Goal: Find specific page/section: Find specific page/section

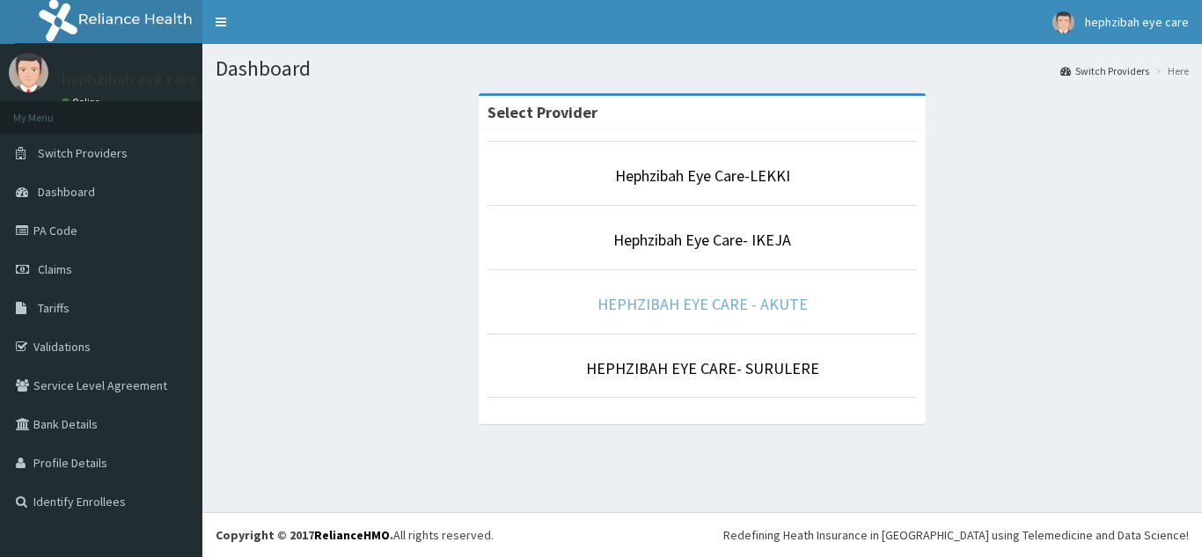
click at [683, 301] on link "HEPHZIBAH EYE CARE - AKUTE" at bounding box center [703, 304] width 210 height 20
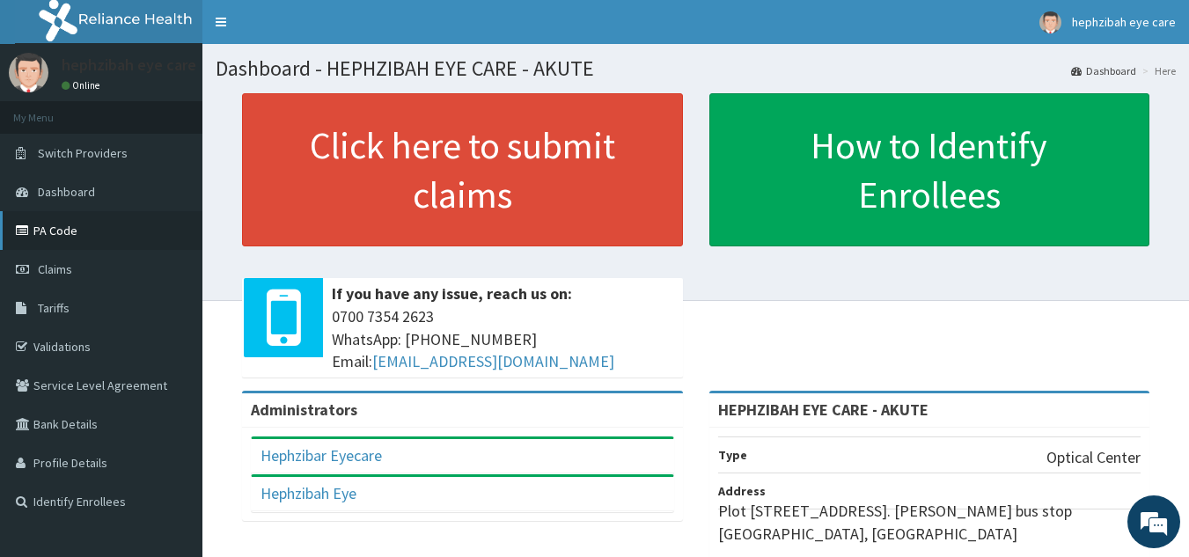
click at [79, 237] on link "PA Code" at bounding box center [101, 230] width 202 height 39
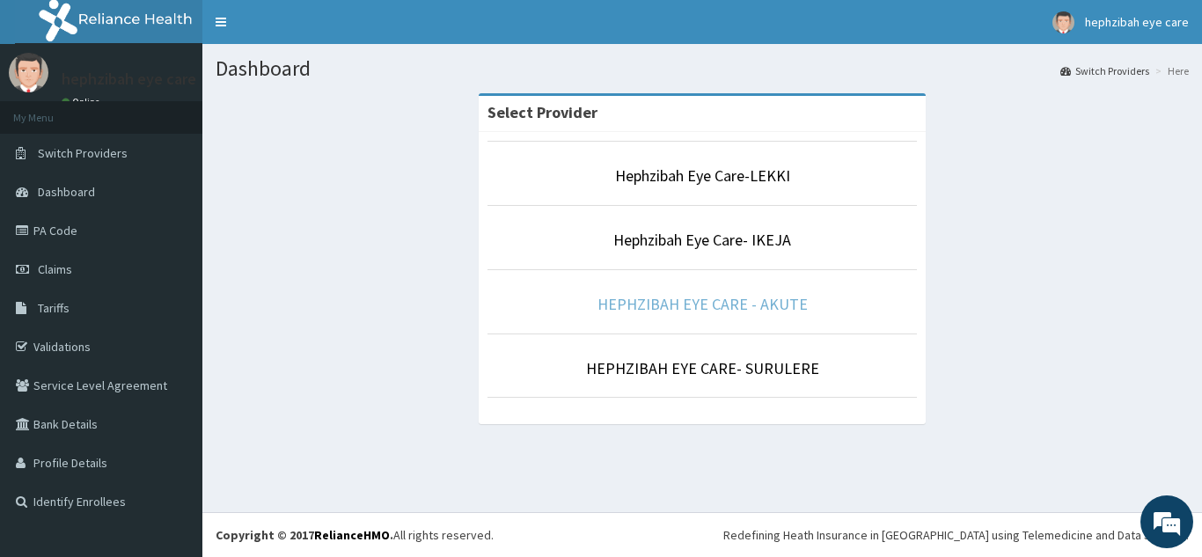
click at [761, 303] on link "HEPHZIBAH EYE CARE - AKUTE" at bounding box center [703, 304] width 210 height 20
click at [665, 308] on link "HEPHZIBAH EYE CARE - AKUTE" at bounding box center [703, 304] width 210 height 20
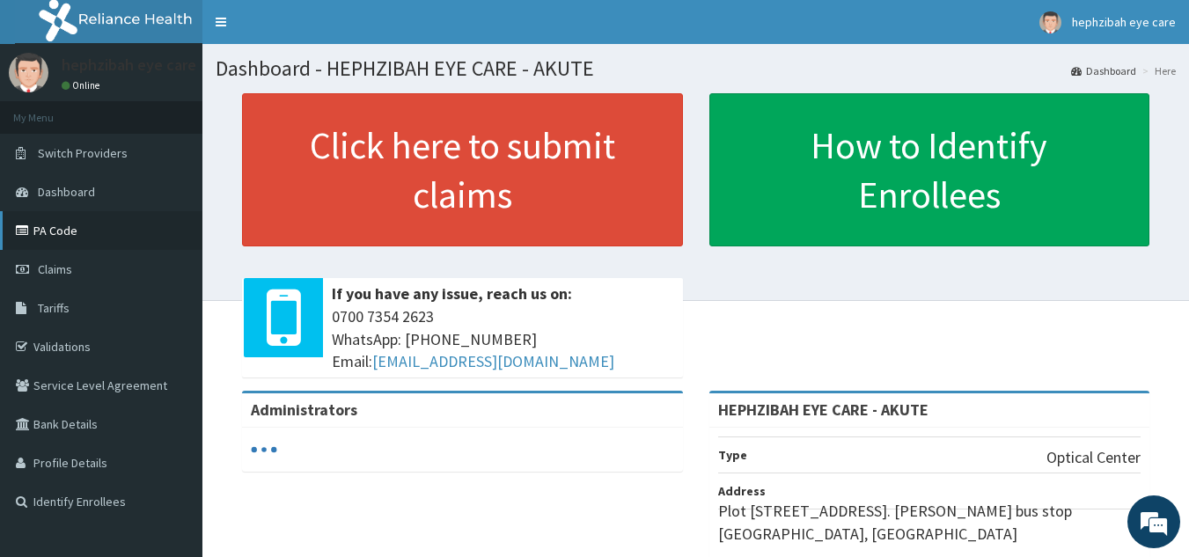
click at [117, 231] on link "PA Code" at bounding box center [101, 230] width 202 height 39
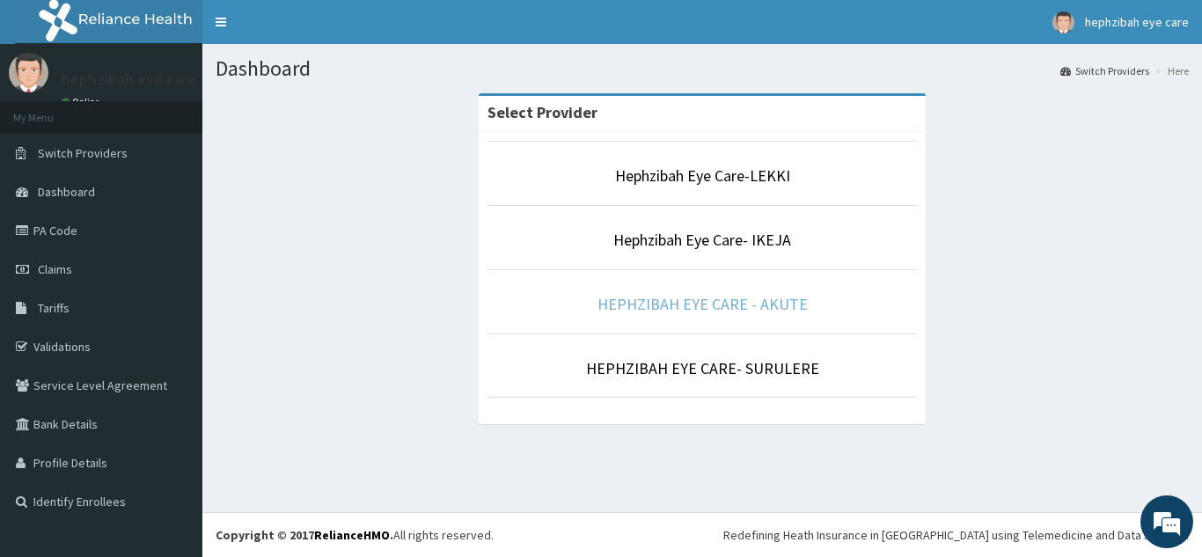
click at [744, 302] on link "HEPHZIBAH EYE CARE - AKUTE" at bounding box center [703, 304] width 210 height 20
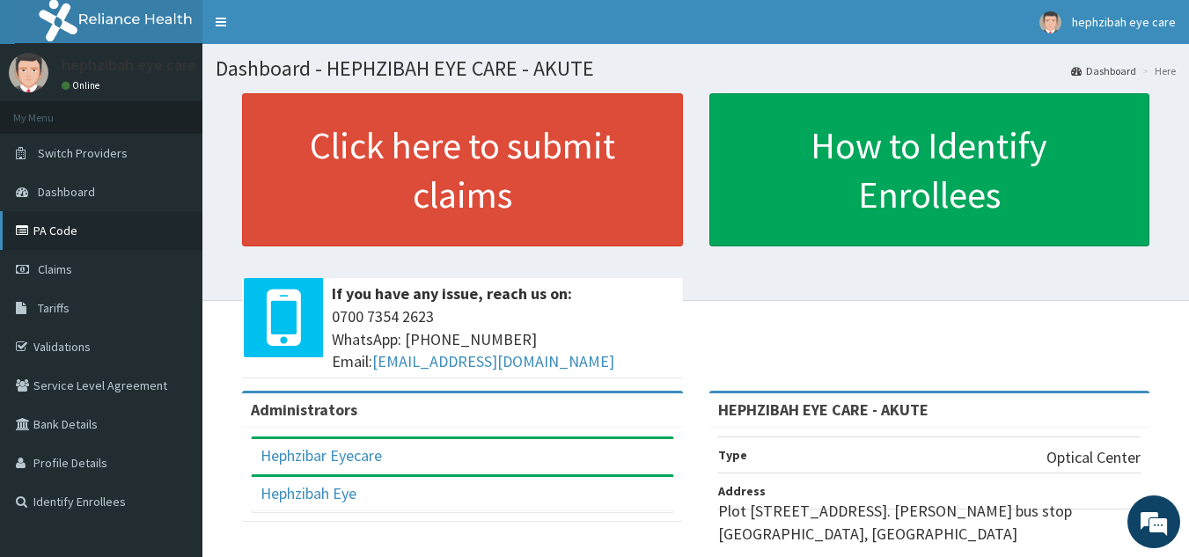
click at [130, 231] on link "PA Code" at bounding box center [101, 230] width 202 height 39
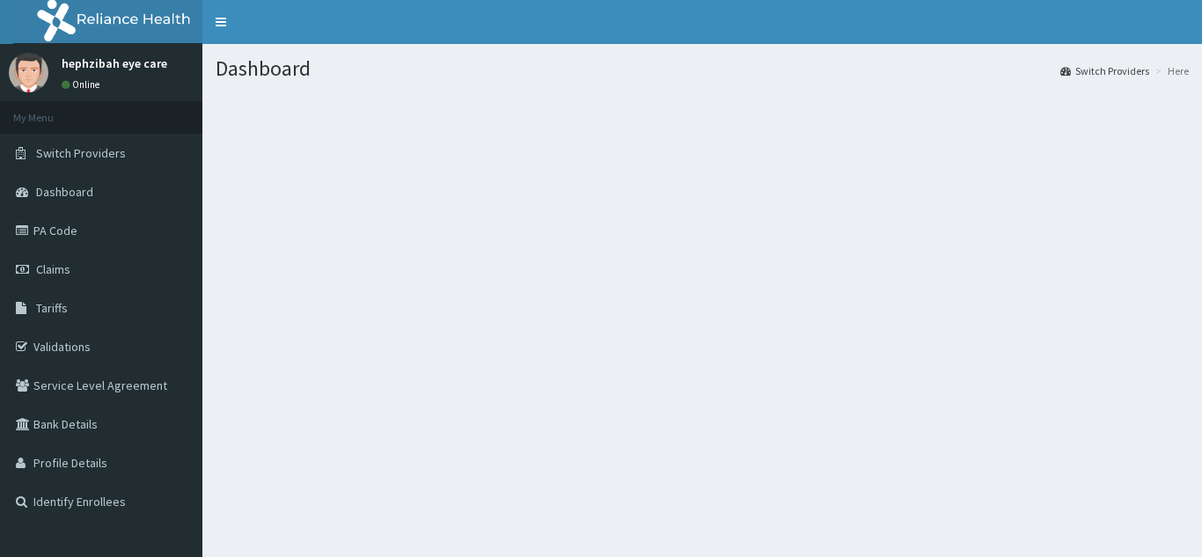
click at [90, 239] on link "PA Code" at bounding box center [101, 230] width 202 height 39
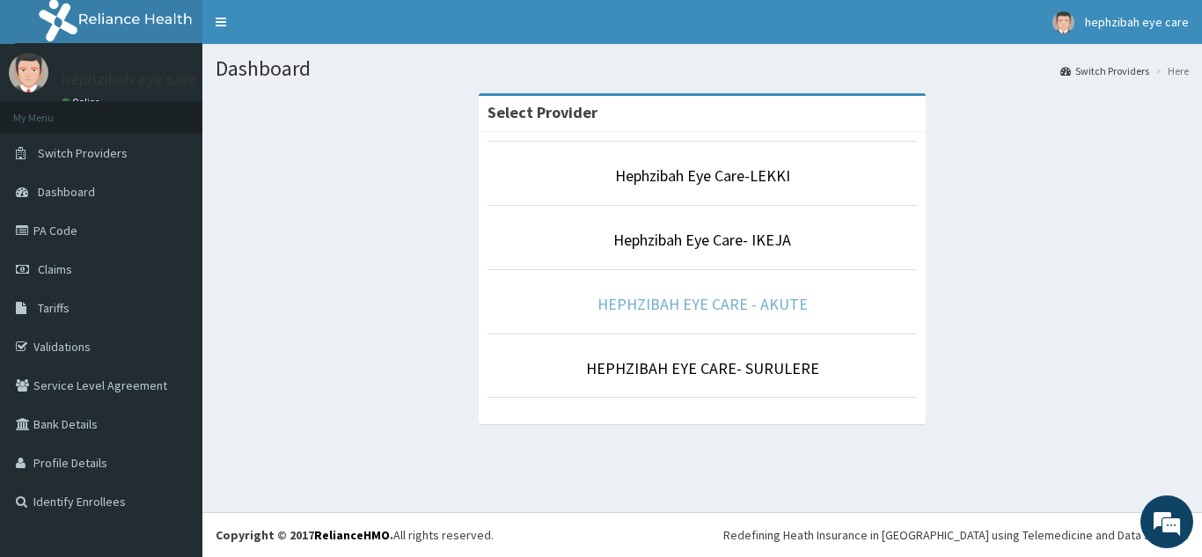
click at [701, 313] on link "HEPHZIBAH EYE CARE - AKUTE" at bounding box center [703, 304] width 210 height 20
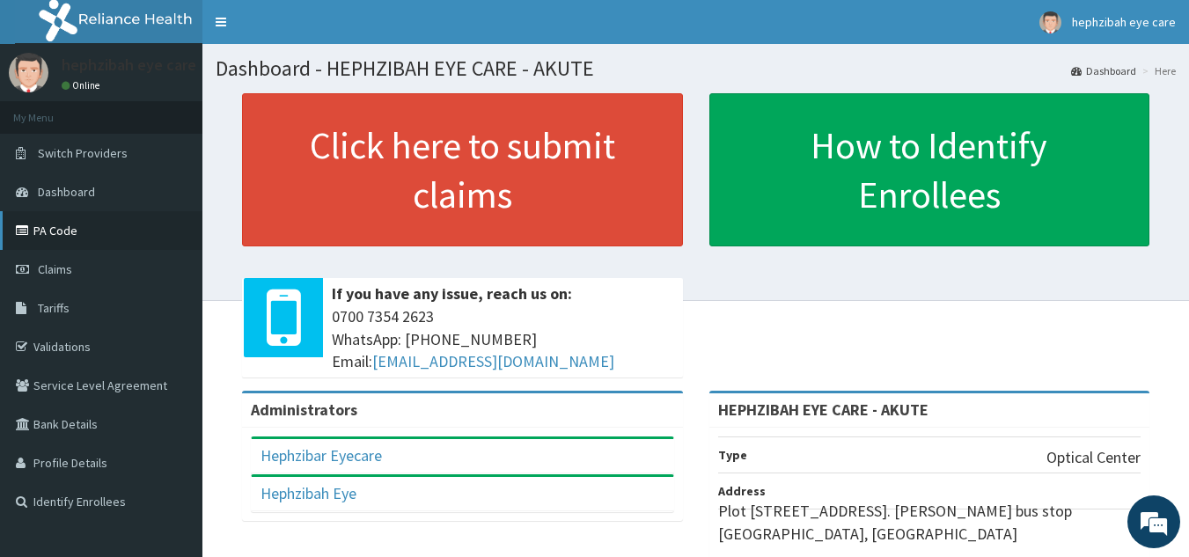
click at [81, 239] on link "PA Code" at bounding box center [101, 230] width 202 height 39
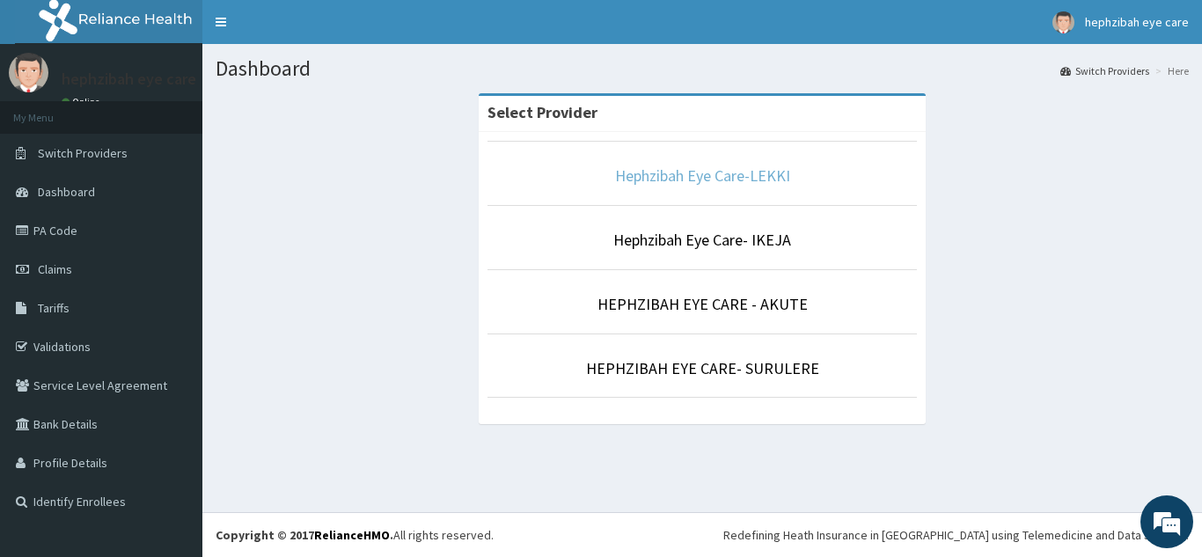
click at [775, 184] on link "Hephzibah Eye Care-LEKKI" at bounding box center [702, 175] width 175 height 20
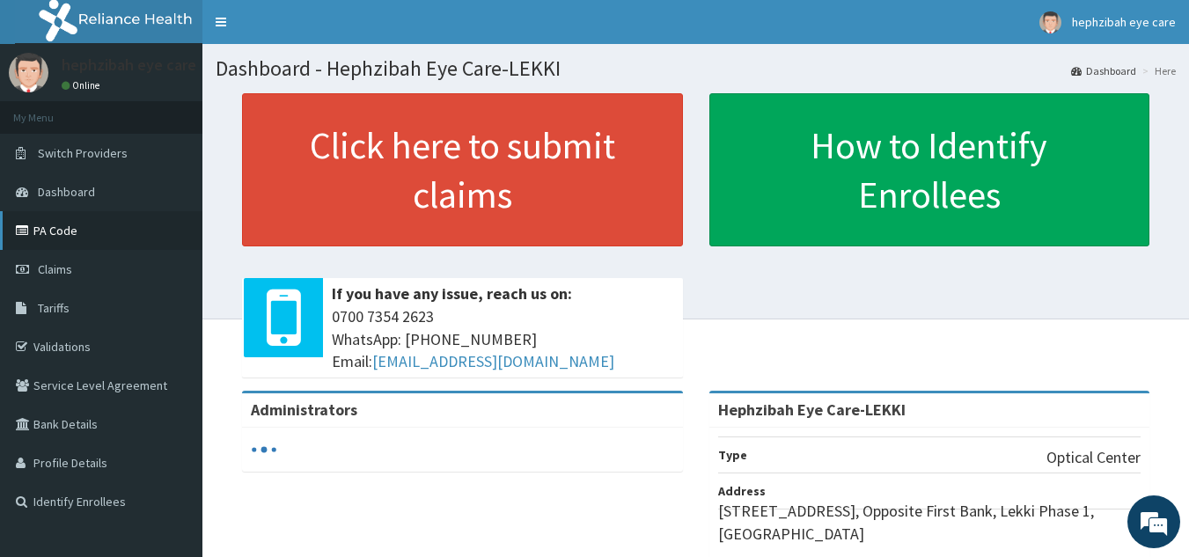
click at [28, 229] on icon at bounding box center [25, 230] width 18 height 12
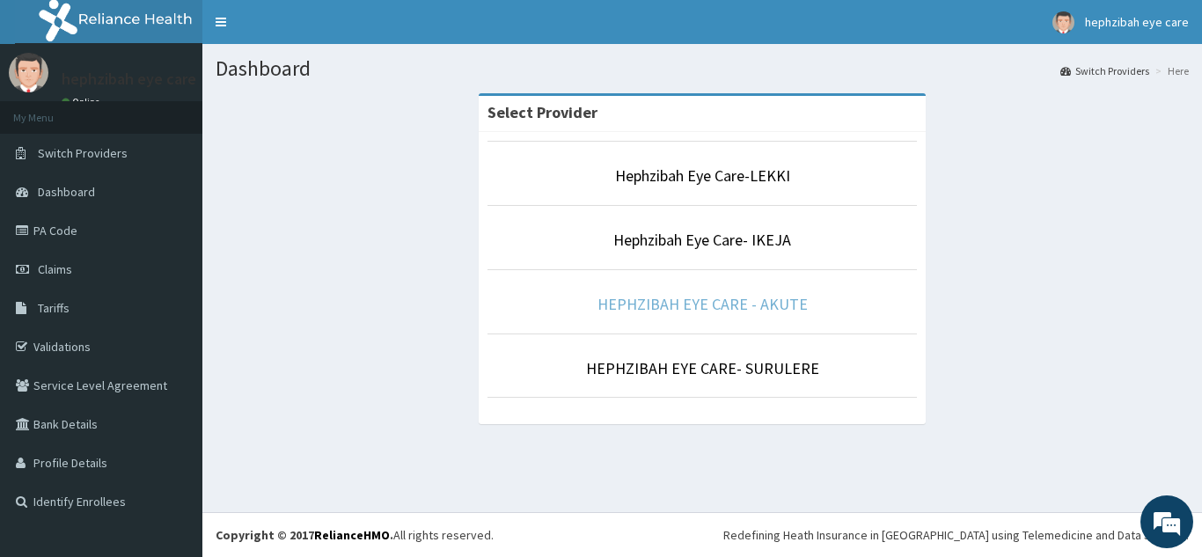
click at [718, 313] on link "HEPHZIBAH EYE CARE - AKUTE" at bounding box center [703, 304] width 210 height 20
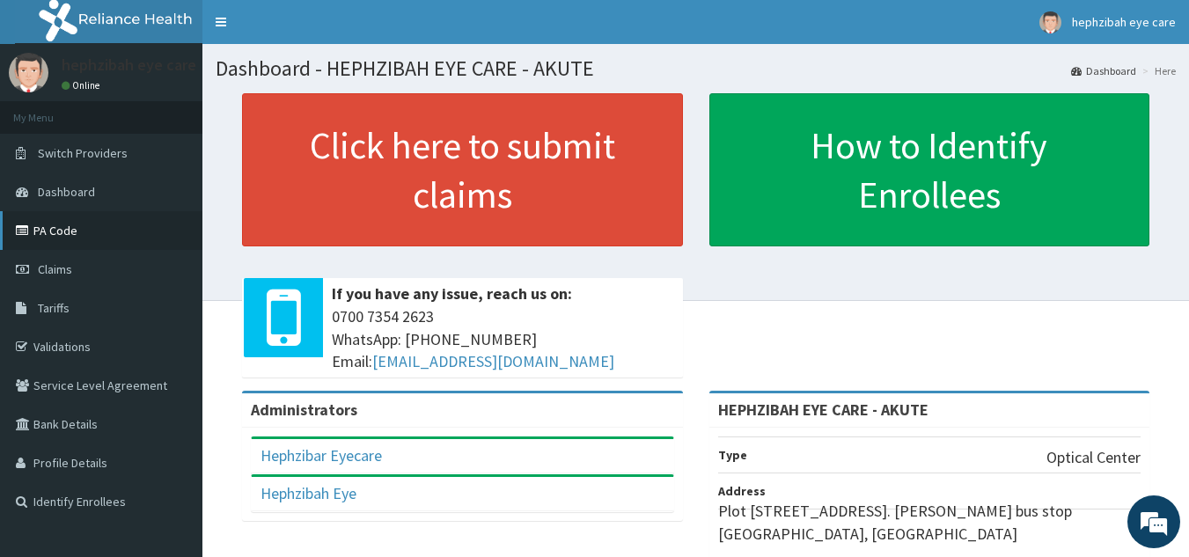
click at [92, 244] on link "PA Code" at bounding box center [101, 230] width 202 height 39
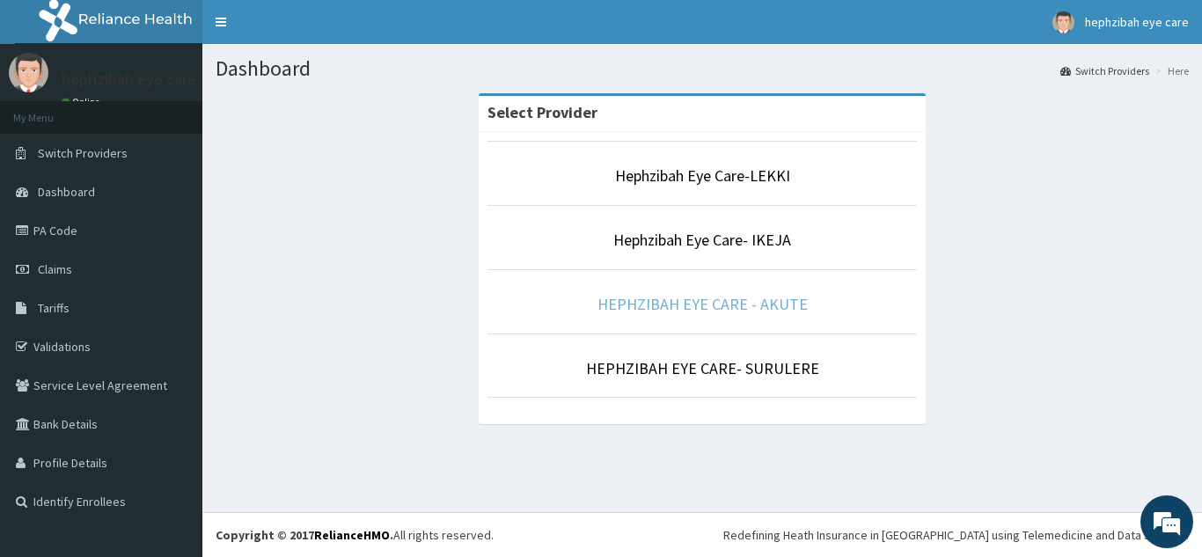
click at [731, 295] on link "HEPHZIBAH EYE CARE - AKUTE" at bounding box center [703, 304] width 210 height 20
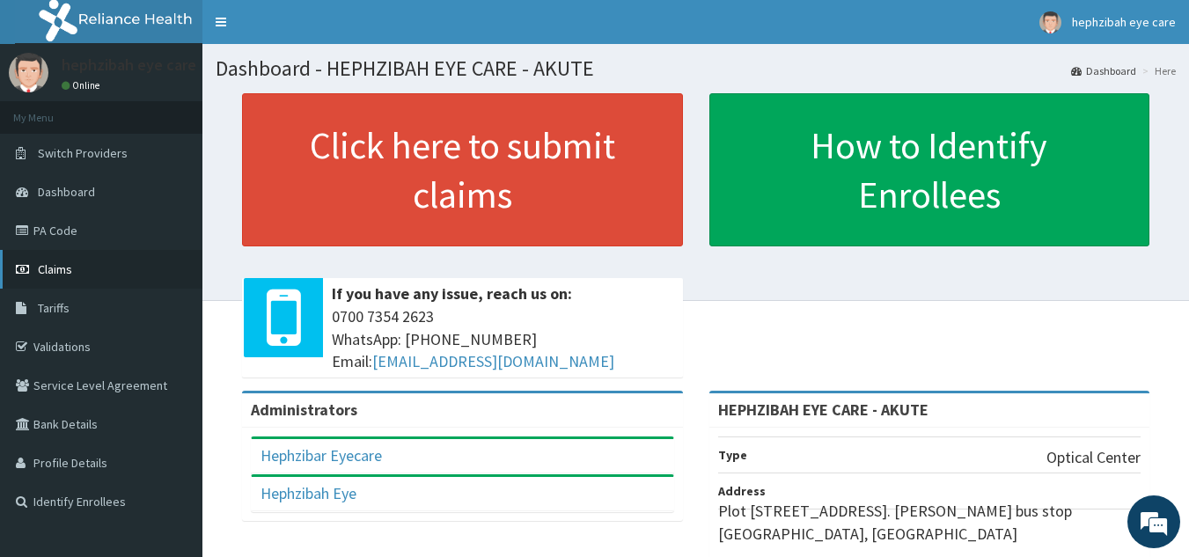
click at [80, 268] on link "Claims" at bounding box center [101, 269] width 202 height 39
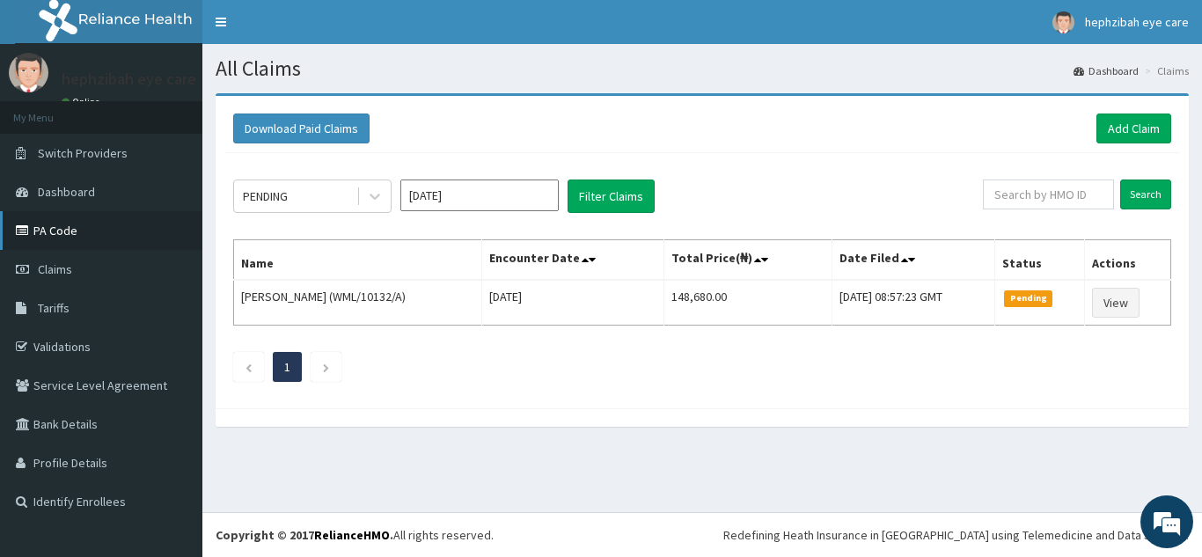
click at [70, 238] on link "PA Code" at bounding box center [101, 230] width 202 height 39
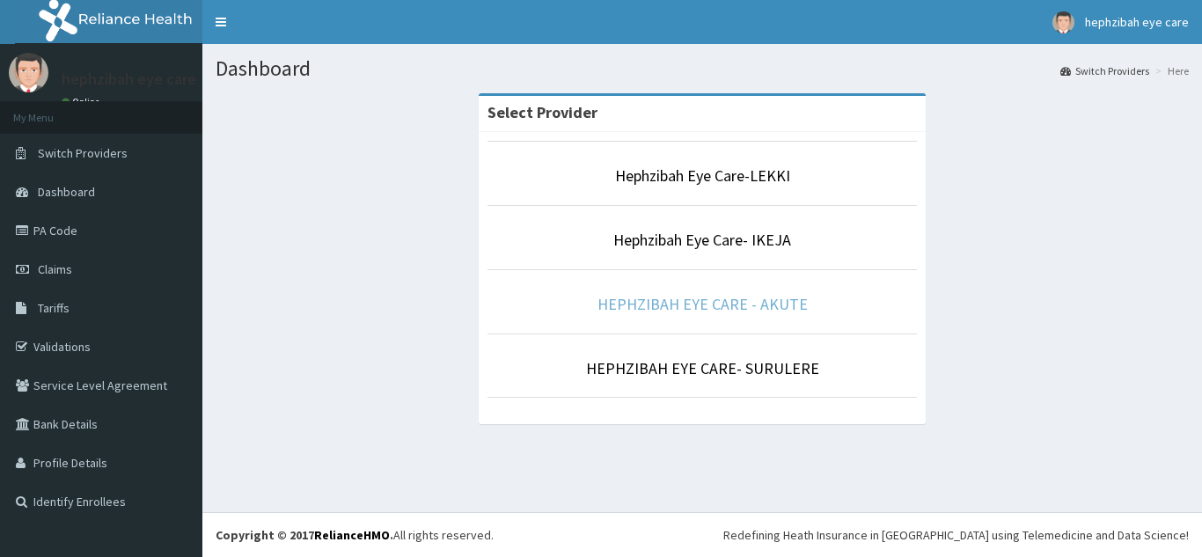
click at [648, 306] on link "HEPHZIBAH EYE CARE - AKUTE" at bounding box center [703, 304] width 210 height 20
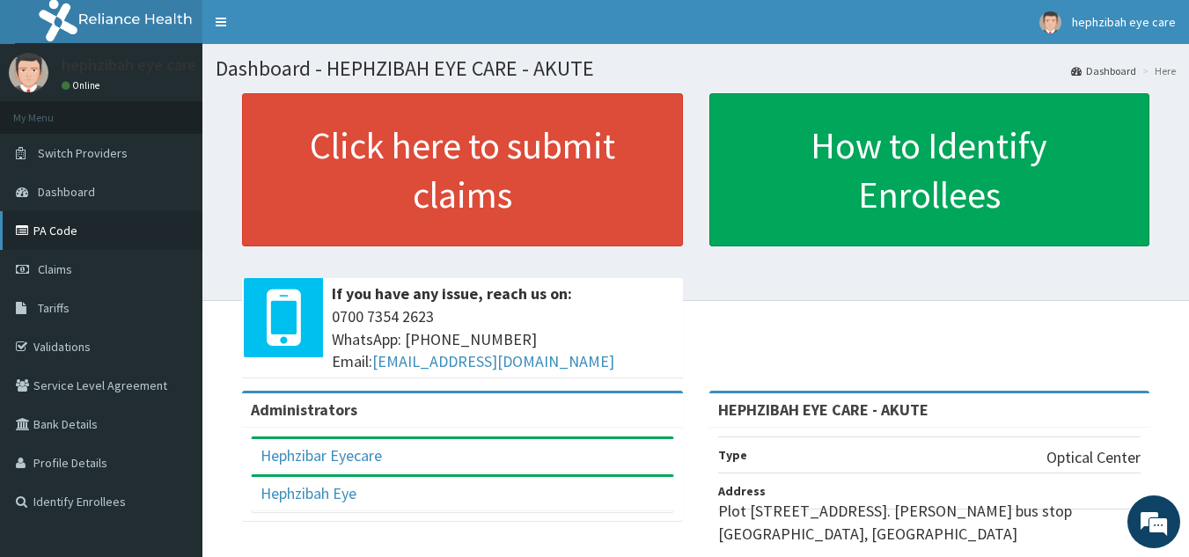
click at [126, 232] on link "PA Code" at bounding box center [101, 230] width 202 height 39
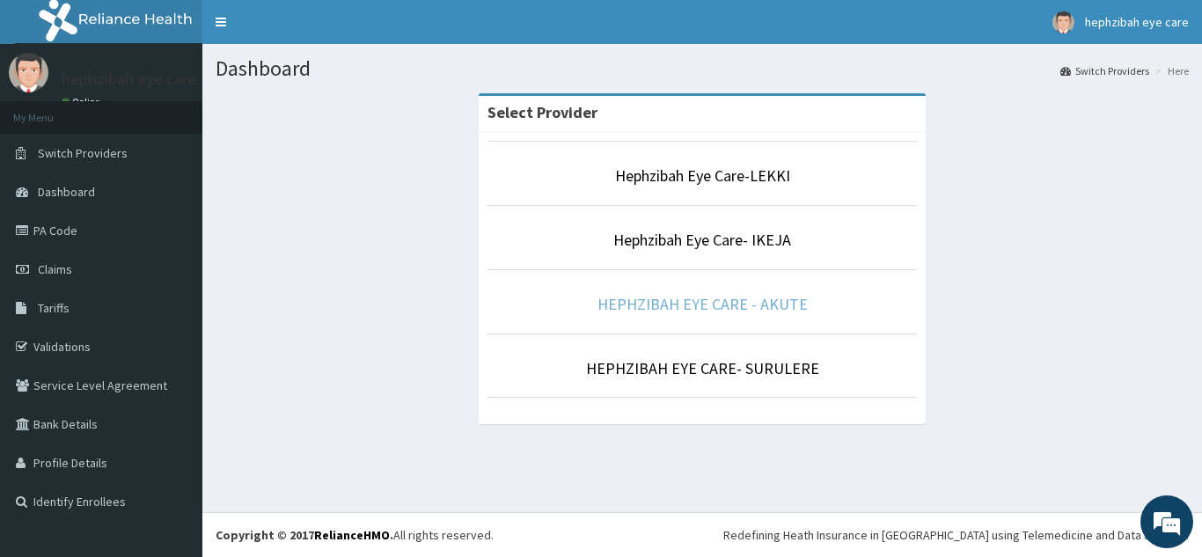
click at [658, 302] on link "HEPHZIBAH EYE CARE - AKUTE" at bounding box center [703, 304] width 210 height 20
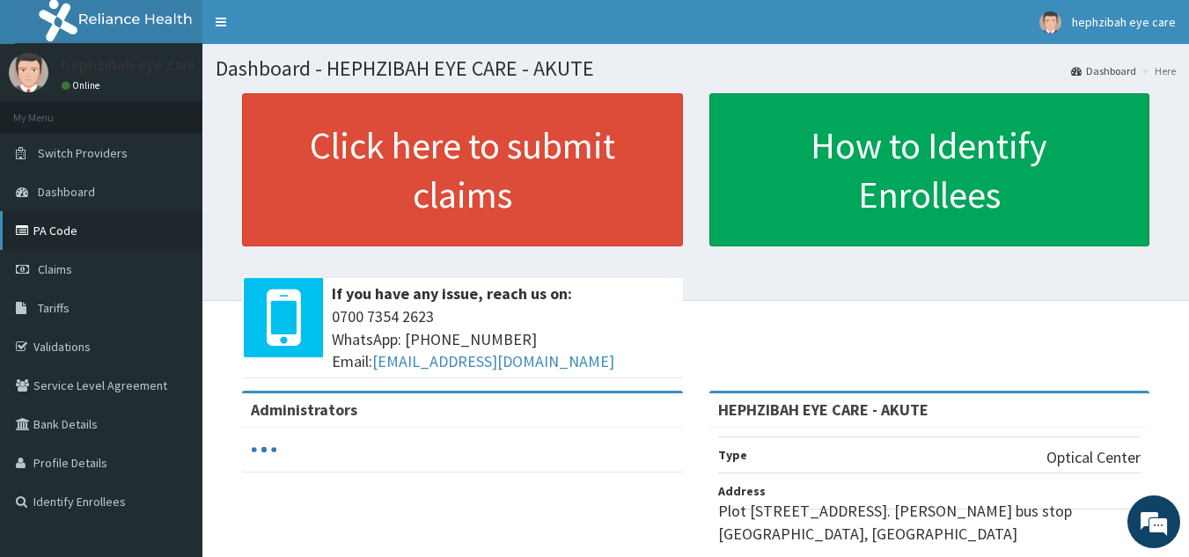
click at [97, 235] on link "PA Code" at bounding box center [101, 230] width 202 height 39
